Goal: Task Accomplishment & Management: Use online tool/utility

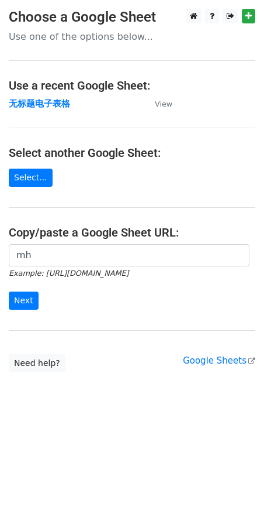
type input "m"
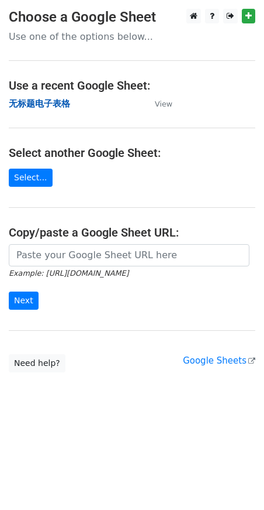
click at [13, 98] on strong "无标题电子表格" at bounding box center [39, 103] width 61 height 11
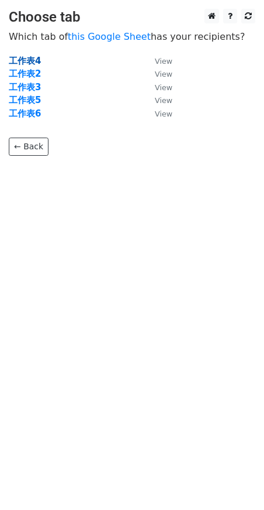
click at [36, 60] on strong "工作表4" at bounding box center [25, 61] width 32 height 11
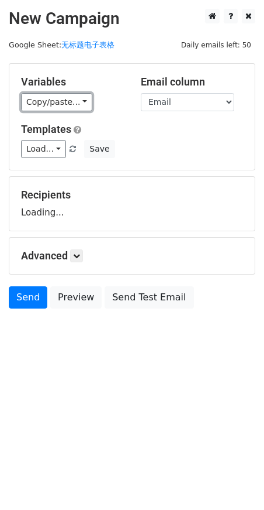
click at [42, 102] on link "Copy/paste..." at bounding box center [56, 102] width 71 height 18
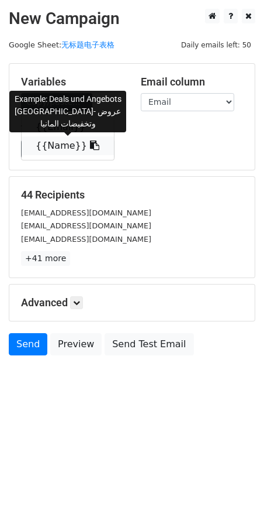
click at [59, 151] on link "{{Name}}" at bounding box center [68, 145] width 92 height 19
